Goal: Transaction & Acquisition: Purchase product/service

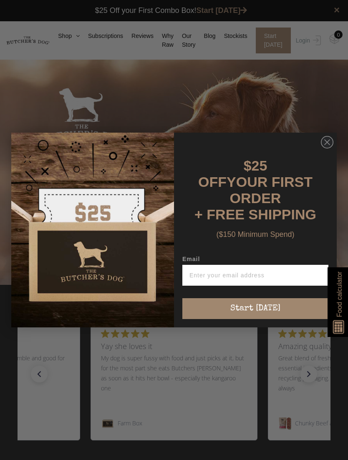
click at [330, 145] on circle "Close dialog" at bounding box center [327, 142] width 12 height 12
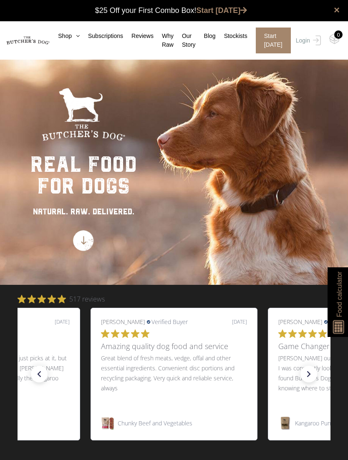
click at [0, 0] on img at bounding box center [0, 0] width 0 height 0
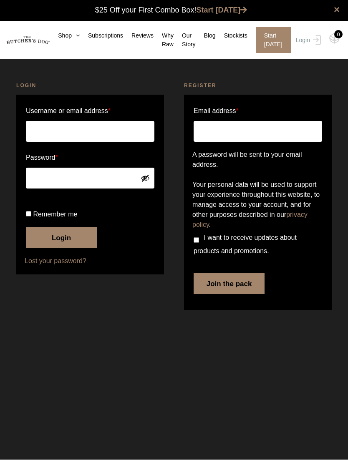
click at [97, 131] on input "Username or email address *" at bounding box center [90, 131] width 128 height 21
click at [0, 324] on com-1password-button at bounding box center [0, 324] width 0 height 0
type input "carolynhoy@bigpond.com"
click at [26, 217] on input "Remember me" at bounding box center [28, 213] width 5 height 5
click at [31, 217] on input "Remember me" at bounding box center [28, 213] width 5 height 5
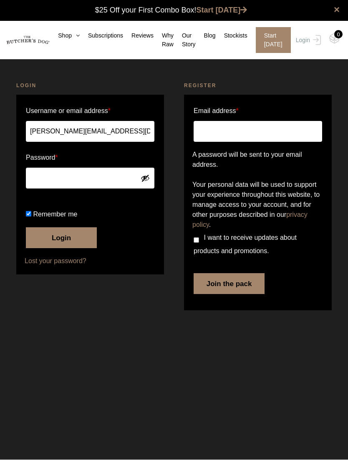
checkbox input "false"
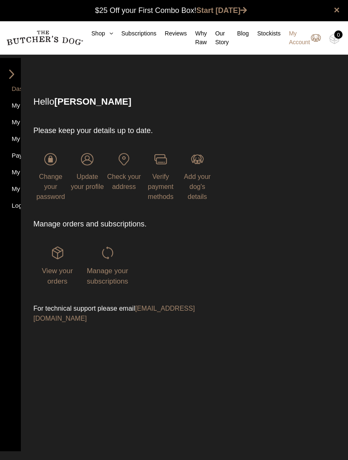
click at [198, 272] on div "View your orders Manage your subscriptions" at bounding box center [123, 266] width 181 height 73
click at [97, 31] on link "Shop" at bounding box center [98, 33] width 30 height 9
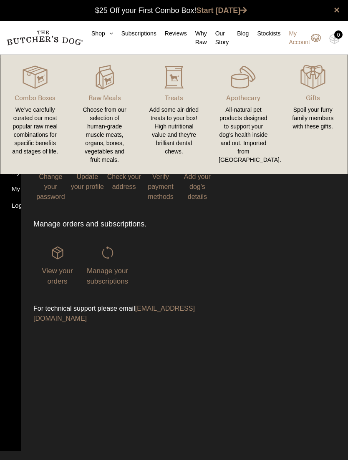
click at [115, 127] on div "Choose from our selection of human-grade muscle meats, organs, bones, vegetable…" at bounding box center [104, 135] width 49 height 58
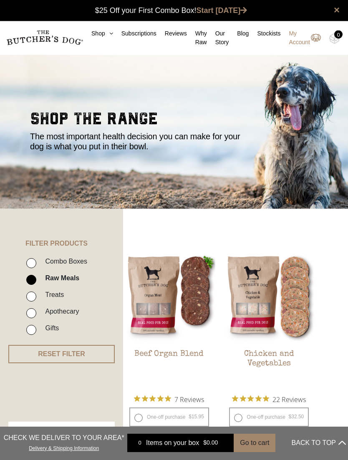
click at [33, 293] on input "Treats" at bounding box center [31, 297] width 10 height 10
checkbox input "true"
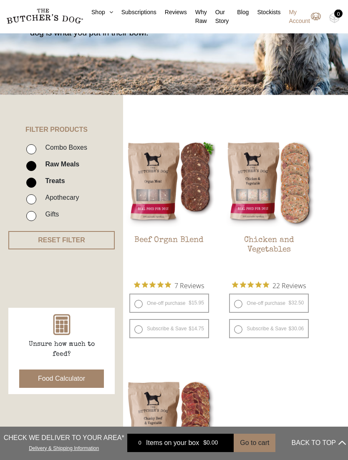
scroll to position [114, 0]
click at [231, 312] on label "One-off purchase $ 32.50 — or subscribe and save 7.5%" at bounding box center [269, 303] width 80 height 19
radio input "true"
click at [0, 0] on button "Add item" at bounding box center [0, 0] width 0 height 0
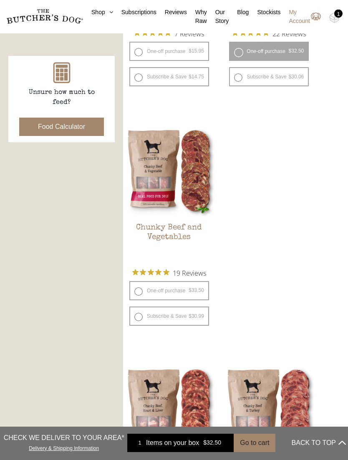
scroll to position [366, 0]
click at [140, 292] on label "One-off purchase $ 33.50 — or subscribe and save 7.5%" at bounding box center [169, 290] width 80 height 19
radio input "true"
click at [142, 292] on label "One-off purchase $ 33.50 — or subscribe and save 7.5%" at bounding box center [169, 290] width 80 height 19
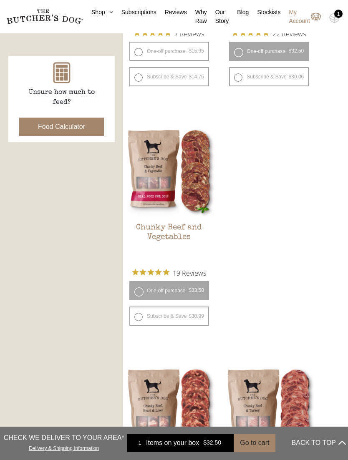
click at [0, 0] on button "Add item" at bounding box center [0, 0] width 0 height 0
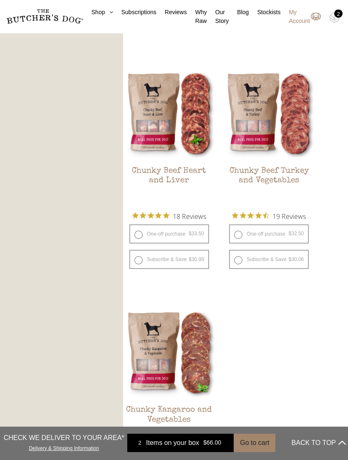
scroll to position [683, 0]
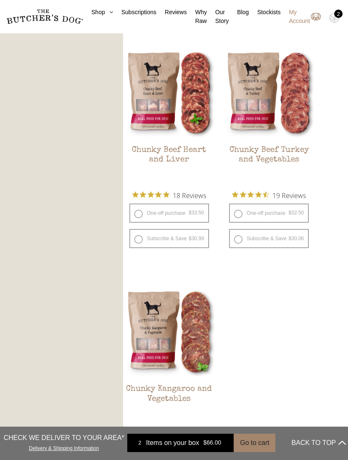
click at [243, 212] on label "One-off purchase $ 32.50 — or subscribe and save 7.5%" at bounding box center [269, 213] width 80 height 19
radio input "true"
click at [0, 0] on button "Add item" at bounding box center [0, 0] width 0 height 0
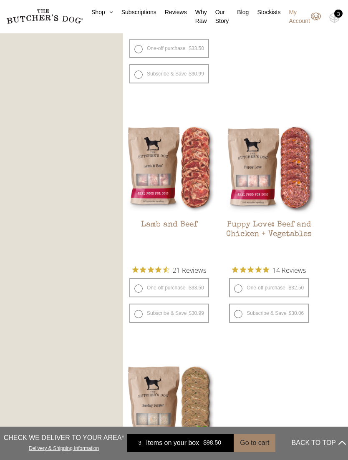
scroll to position [1087, 0]
click at [138, 289] on label "One-off purchase $ 33.50 — or subscribe and save 7.5%" at bounding box center [169, 287] width 80 height 19
radio input "true"
click at [0, 0] on button "Add item" at bounding box center [0, 0] width 0 height 0
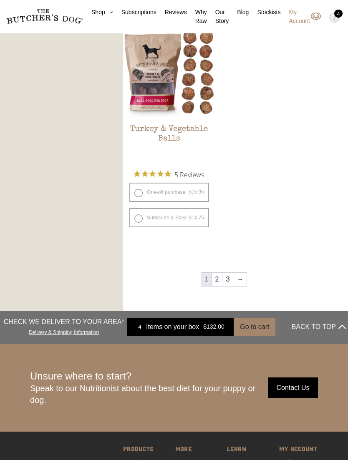
scroll to position [1923, 0]
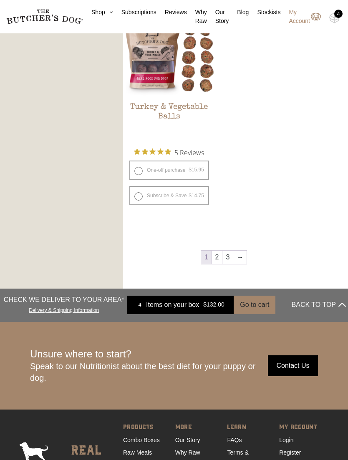
click at [246, 254] on link "→" at bounding box center [239, 257] width 13 height 13
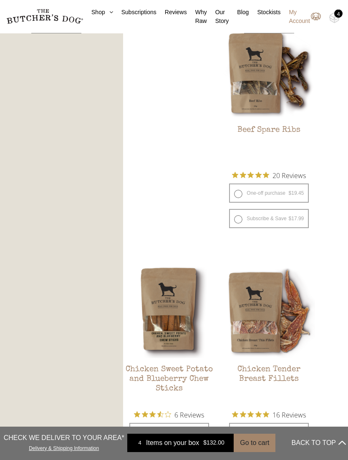
scroll to position [942, 0]
click at [239, 194] on label "One-off purchase $ 19.45 — or subscribe and save 7.5%" at bounding box center [269, 193] width 80 height 19
radio input "true"
click at [0, 0] on button "Add item" at bounding box center [0, 0] width 0 height 0
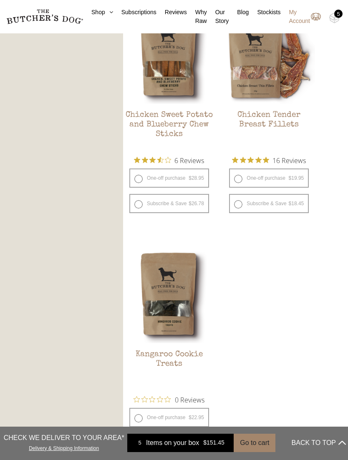
scroll to position [1203, 0]
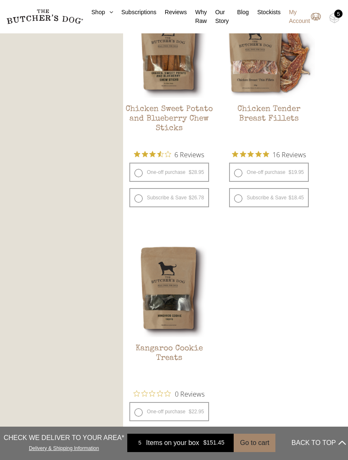
click at [235, 174] on label "One-off purchase $ 19.95 — or subscribe and save 7.5%" at bounding box center [269, 172] width 80 height 19
radio input "true"
click at [0, 0] on button "Add item" at bounding box center [0, 0] width 0 height 0
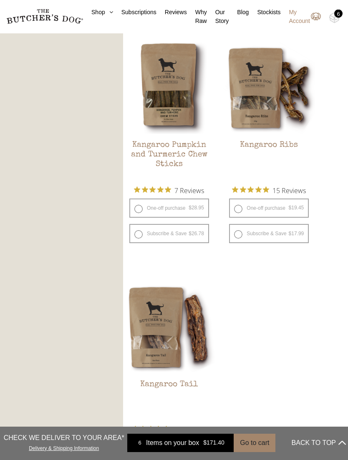
scroll to position [1646, 0]
click at [138, 205] on label "One-off purchase $ 28.95 — or subscribe and save 7.5%" at bounding box center [169, 208] width 80 height 19
radio input "true"
click at [0, 0] on button "Add item" at bounding box center [0, 0] width 0 height 0
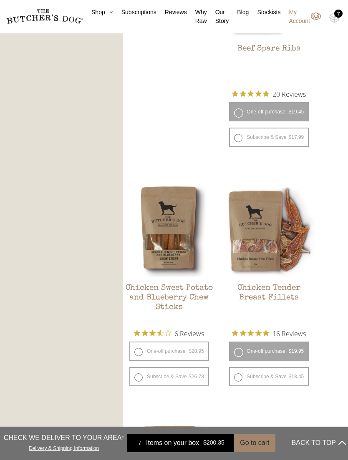
scroll to position [1024, 0]
click at [0, 0] on img at bounding box center [0, 0] width 0 height 0
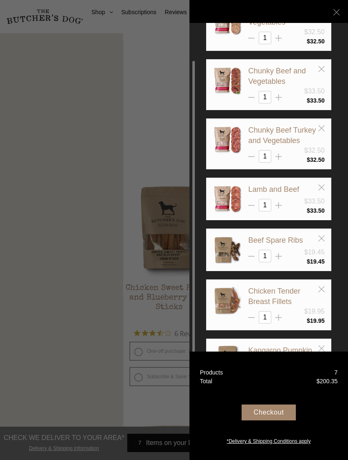
scroll to position [49, 0]
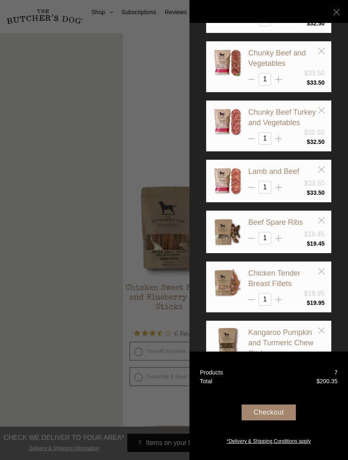
click at [277, 420] on div "Checkout" at bounding box center [269, 413] width 54 height 16
